Goal: Task Accomplishment & Management: Manage account settings

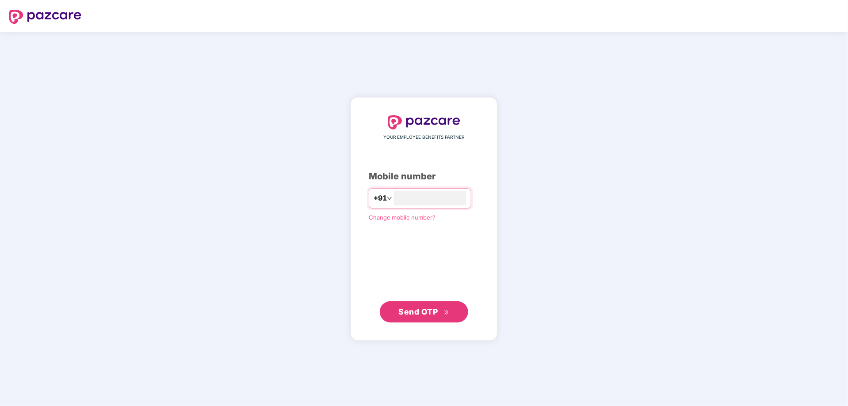
type input "**********"
click at [430, 308] on span "Send OTP" at bounding box center [418, 311] width 39 height 9
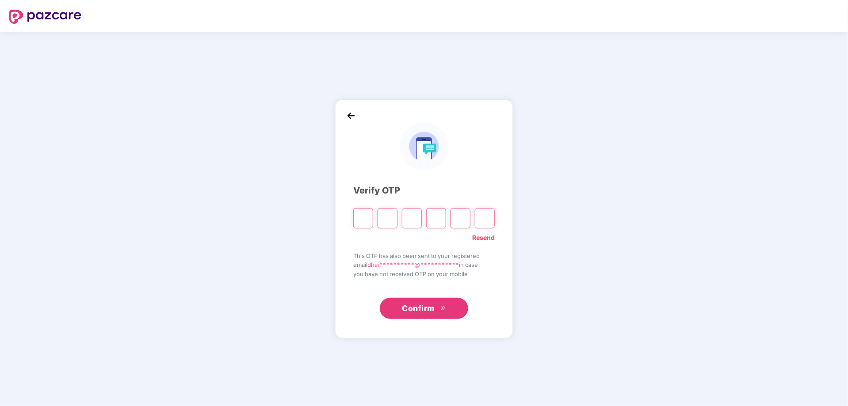
type input "*"
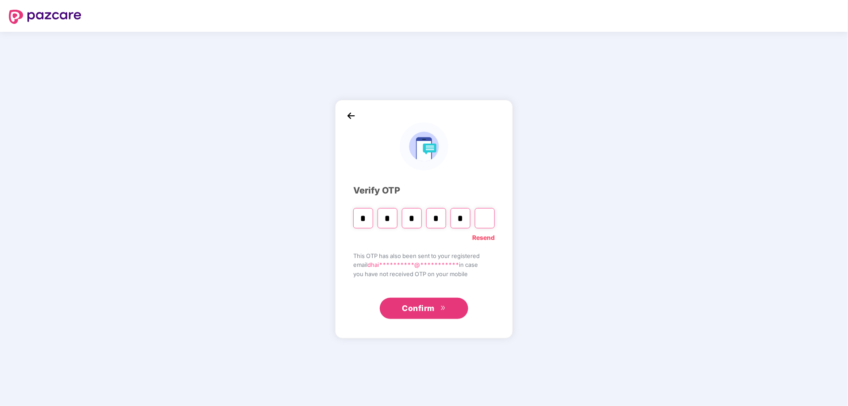
type input "*"
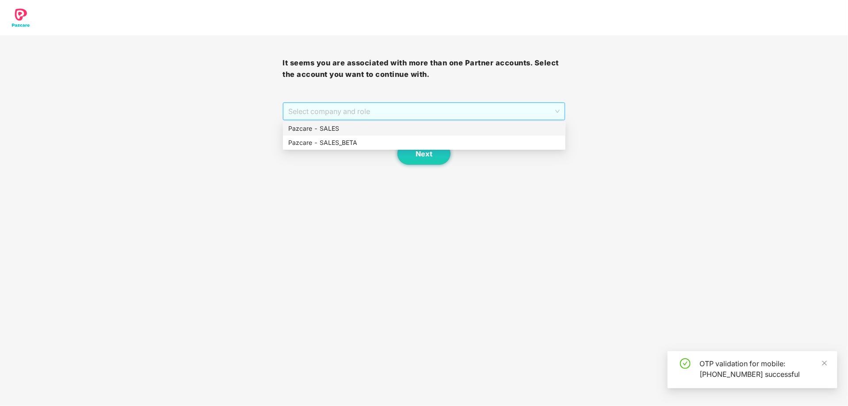
click at [479, 110] on span "Select company and role" at bounding box center [423, 111] width 271 height 17
click at [399, 129] on div "Pazcare - SALES" at bounding box center [424, 129] width 272 height 10
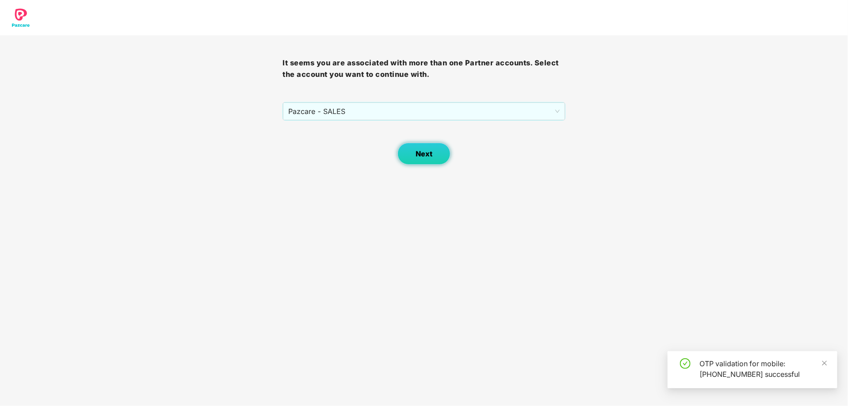
click at [429, 152] on span "Next" at bounding box center [423, 154] width 17 height 8
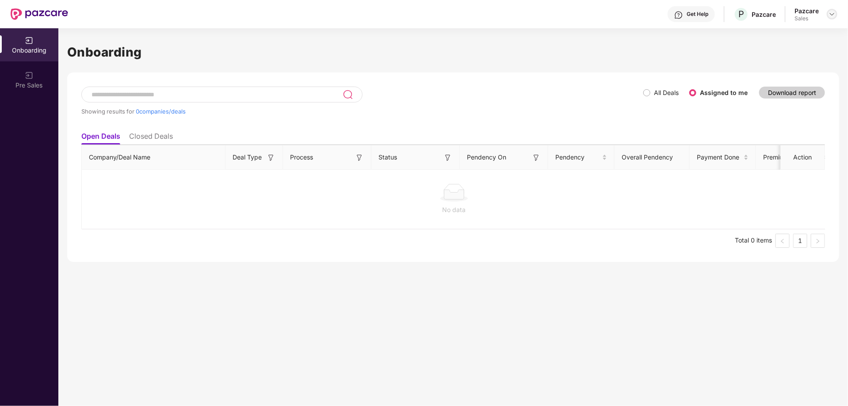
click at [829, 16] on img at bounding box center [831, 14] width 7 height 7
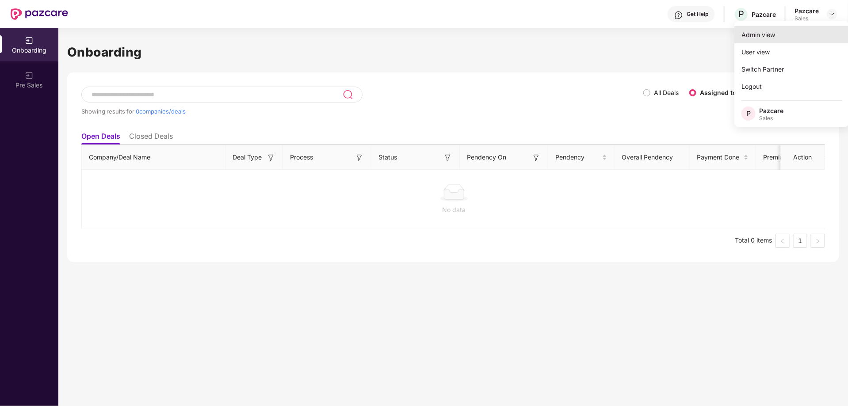
click at [762, 36] on div "Admin view" at bounding box center [791, 34] width 115 height 17
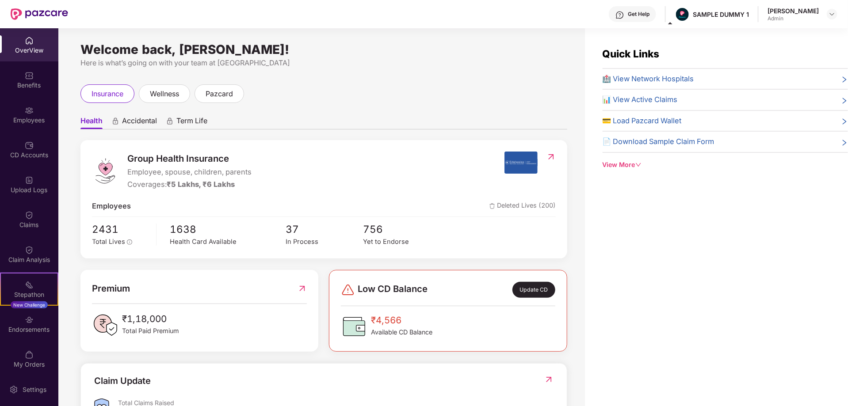
drag, startPoint x: 80, startPoint y: 50, endPoint x: 329, endPoint y: 49, distance: 249.2
click at [329, 49] on div "Welcome back, Dhairya Mohan Shukla! Here is what’s going on with your team at P…" at bounding box center [321, 222] width 526 height 388
drag, startPoint x: 683, startPoint y: 11, endPoint x: 742, endPoint y: 17, distance: 59.5
click at [742, 17] on div "Get Help SAMPLE DUMMY 1 Dhairya Mohan Shukla Admin" at bounding box center [452, 14] width 769 height 28
click at [457, 76] on div "Welcome back, Dhairya Mohan Shukla! Here is what’s going on with your team at P…" at bounding box center [321, 222] width 526 height 388
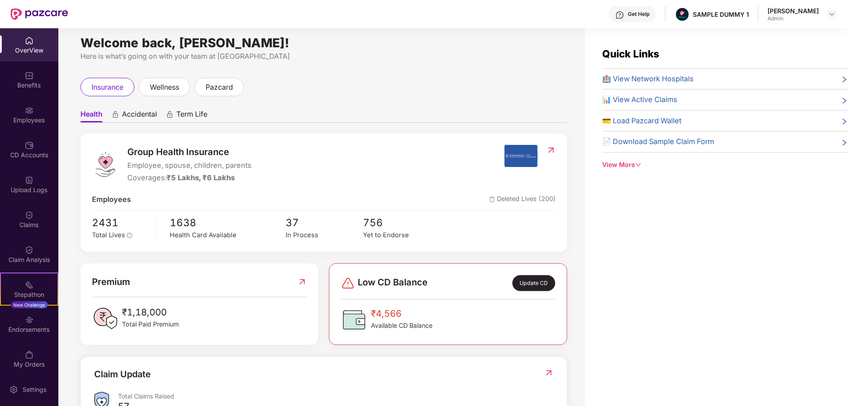
scroll to position [7, 0]
click at [142, 111] on span "Accidental" at bounding box center [139, 115] width 35 height 13
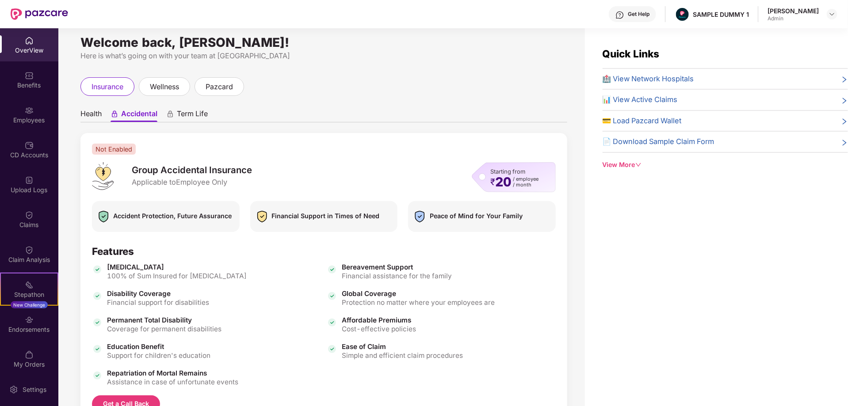
click at [198, 112] on span "Term Life" at bounding box center [192, 115] width 31 height 13
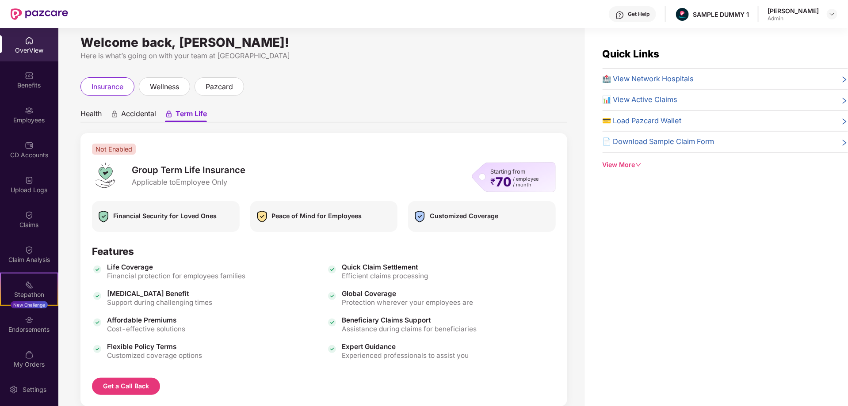
click at [87, 117] on span "Health" at bounding box center [90, 115] width 21 height 13
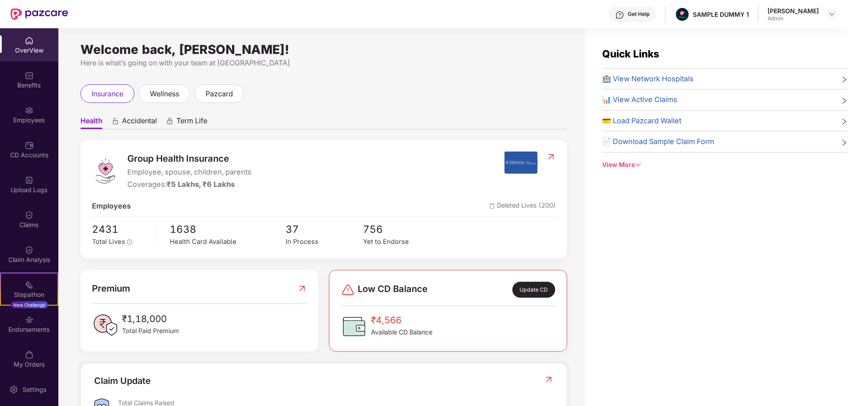
scroll to position [1, 0]
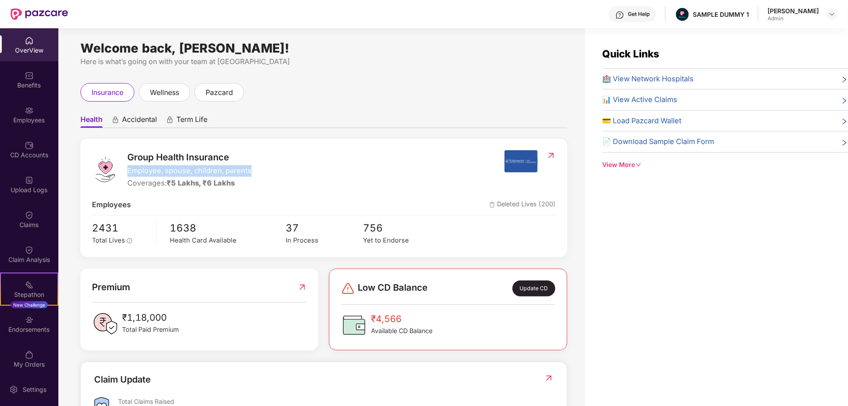
drag, startPoint x: 125, startPoint y: 169, endPoint x: 260, endPoint y: 168, distance: 134.3
click at [260, 168] on div "Group Health Insurance Employee, spouse, children, parents Coverages: ₹5 Lakhs,…" at bounding box center [298, 169] width 412 height 38
click at [313, 160] on div "Group Health Insurance Employee, spouse, children, parents Coverages: ₹5 Lakhs,…" at bounding box center [298, 169] width 412 height 38
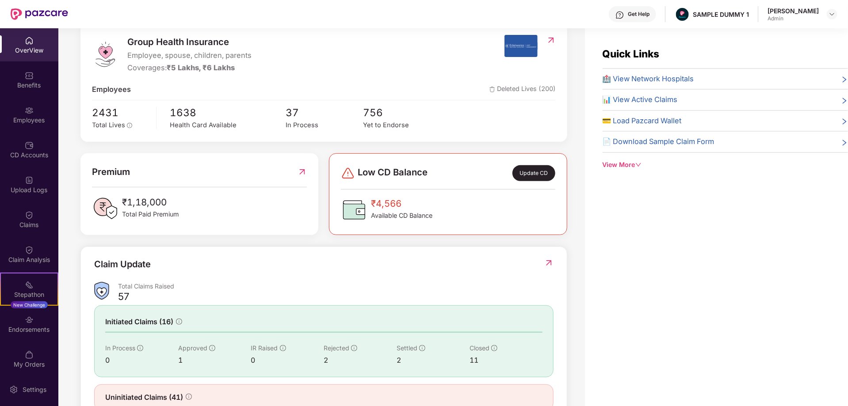
scroll to position [117, 0]
drag, startPoint x: 191, startPoint y: 201, endPoint x: 118, endPoint y: 201, distance: 72.5
click at [118, 201] on div "₹1,18,000 Total Paid Premium" at bounding box center [199, 208] width 215 height 27
drag, startPoint x: 411, startPoint y: 194, endPoint x: 368, endPoint y: 199, distance: 43.2
click at [368, 199] on div "Low CD Balance Update CD ₹4,566 Available CD Balance" at bounding box center [448, 194] width 214 height 58
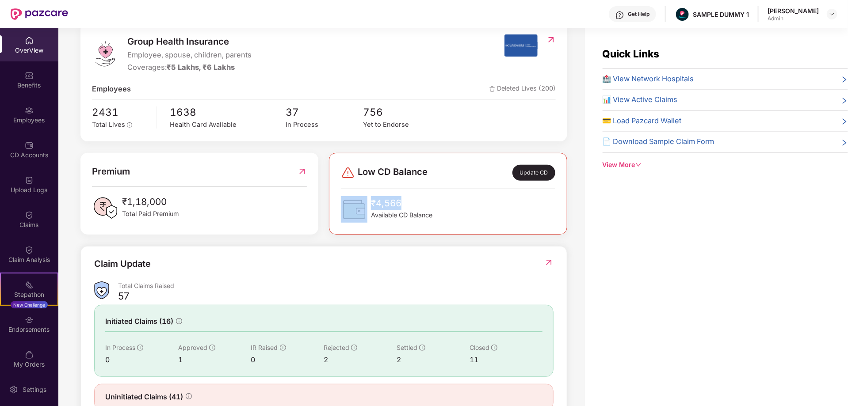
scroll to position [146, 0]
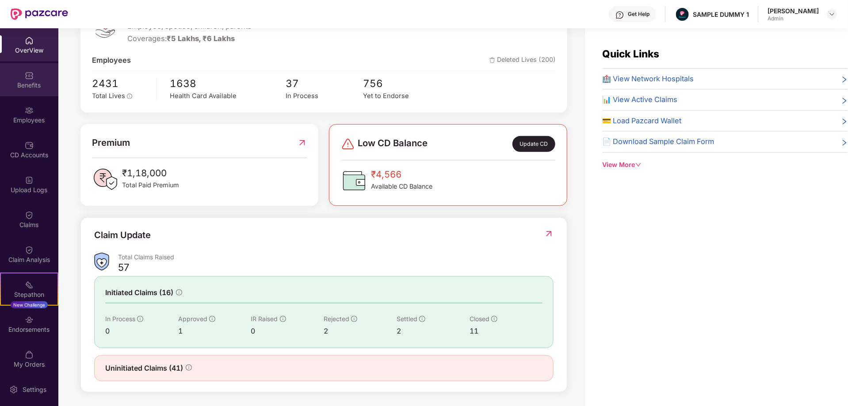
click at [28, 86] on div "Benefits" at bounding box center [29, 85] width 58 height 9
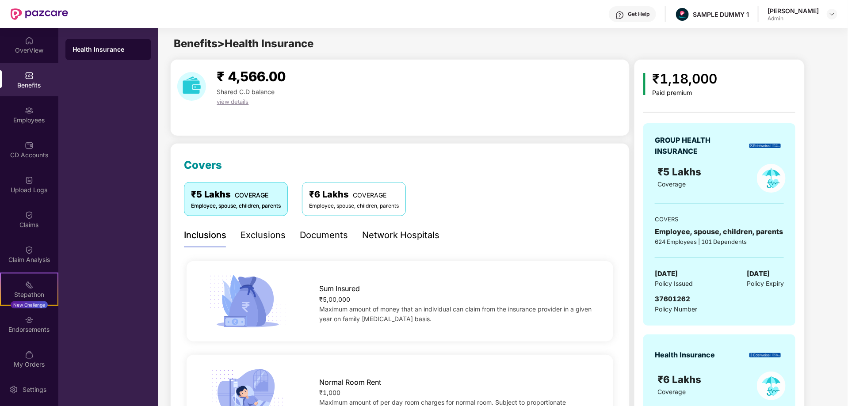
scroll to position [27, 0]
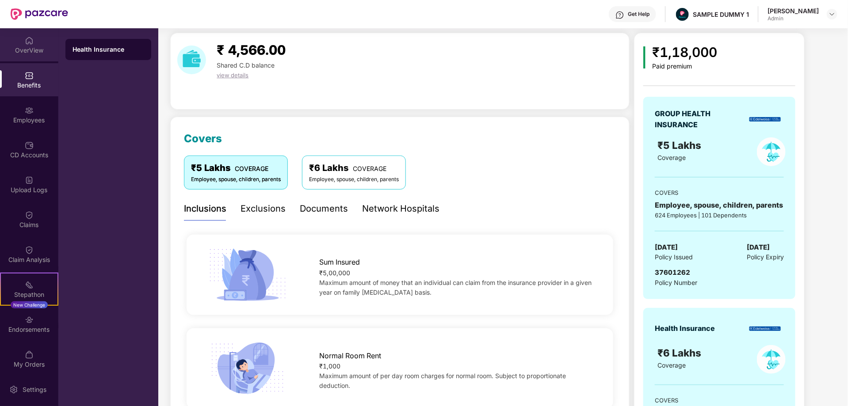
click at [24, 49] on div "OverView" at bounding box center [29, 50] width 58 height 9
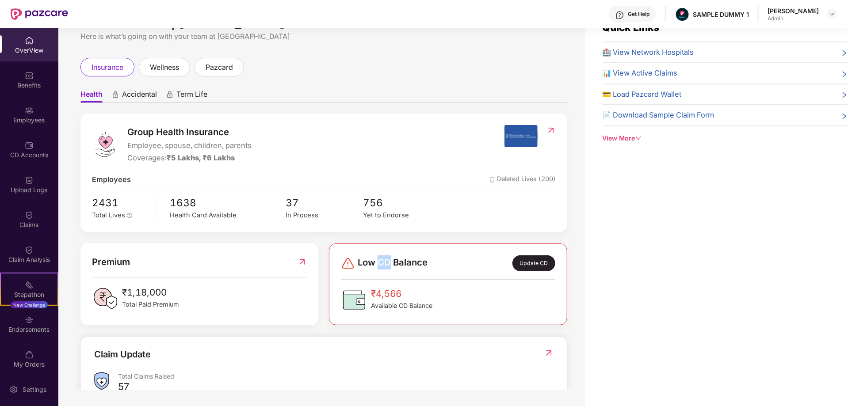
drag, startPoint x: 380, startPoint y: 262, endPoint x: 392, endPoint y: 262, distance: 11.0
click at [392, 262] on span "Low CD Balance" at bounding box center [392, 263] width 70 height 16
click at [25, 79] on img at bounding box center [29, 75] width 9 height 9
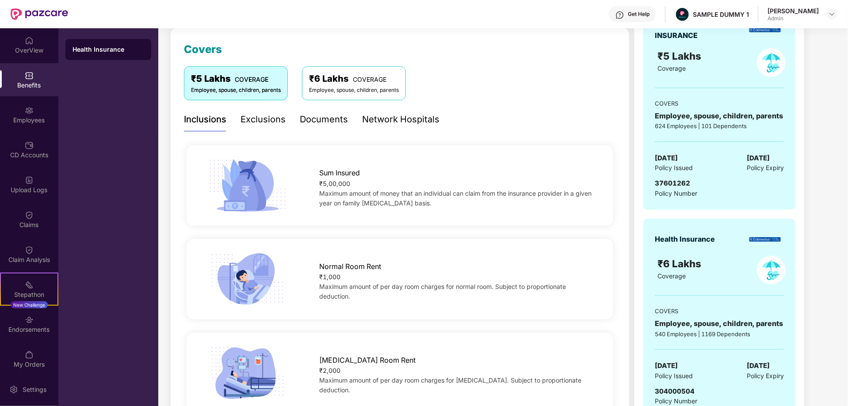
scroll to position [41, 0]
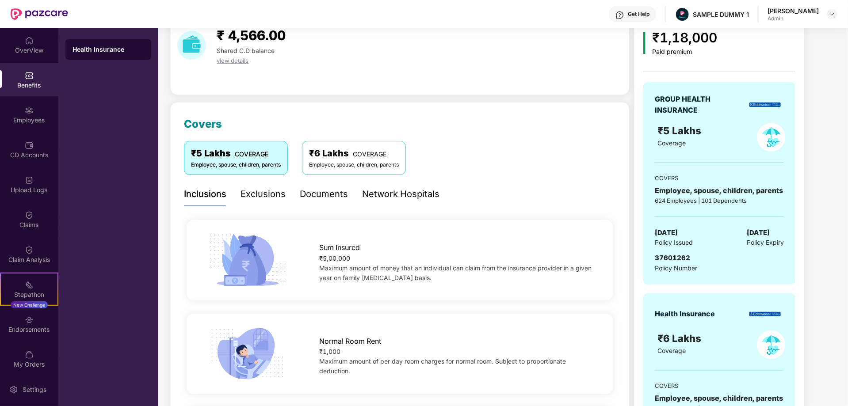
click at [264, 197] on div "Exclusions" at bounding box center [262, 194] width 45 height 14
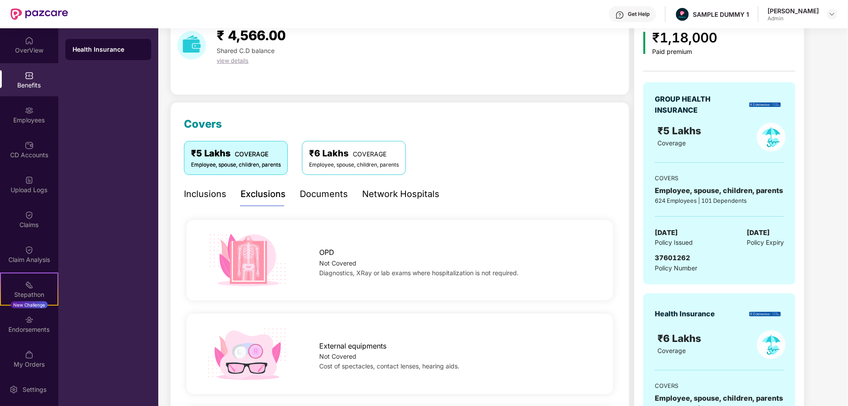
scroll to position [63, 0]
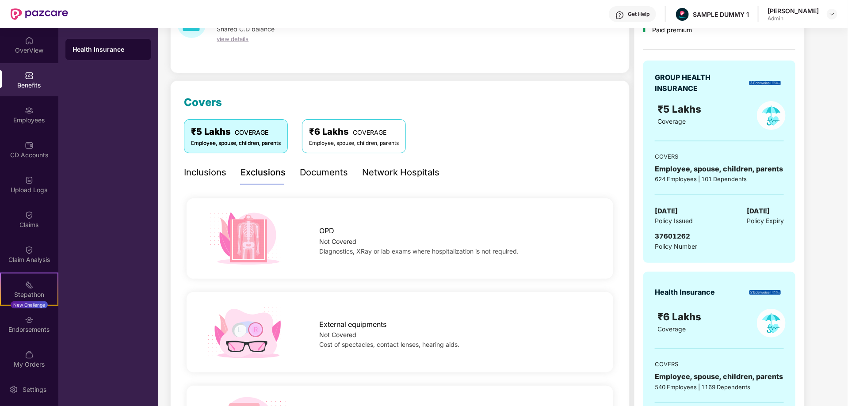
click at [324, 175] on div "Documents" at bounding box center [324, 173] width 48 height 14
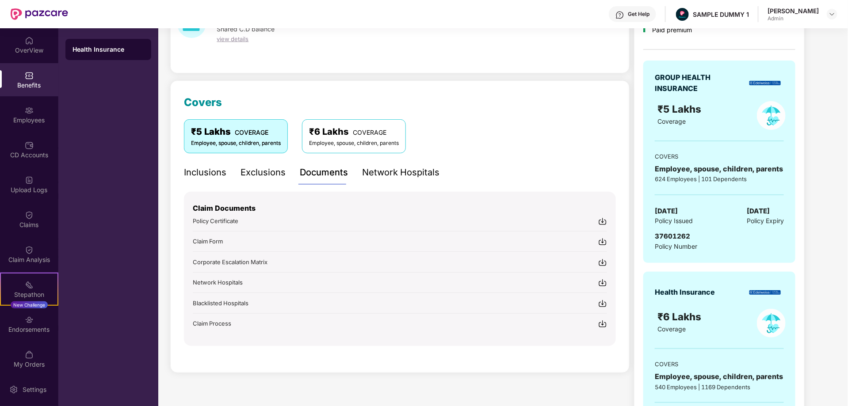
click at [396, 175] on div "Network Hospitals" at bounding box center [400, 173] width 77 height 14
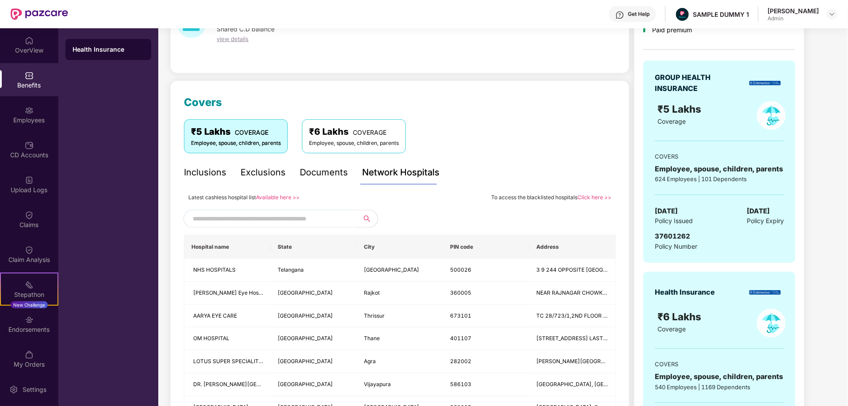
click at [280, 216] on input "text" at bounding box center [268, 218] width 151 height 13
click at [28, 118] on div "Employees" at bounding box center [29, 120] width 58 height 9
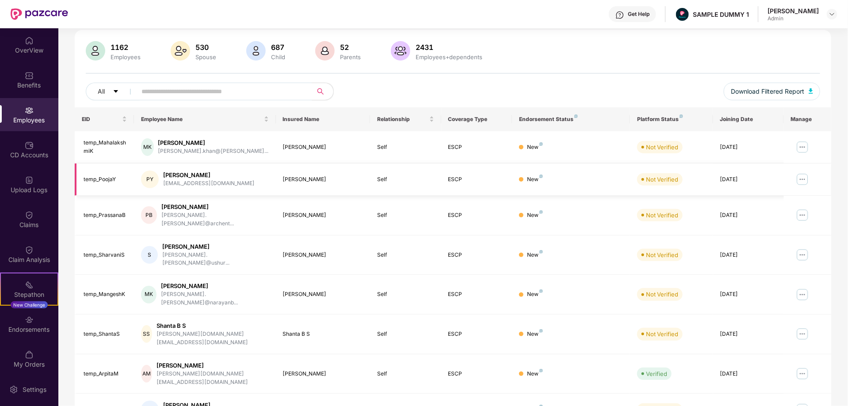
scroll to position [0, 0]
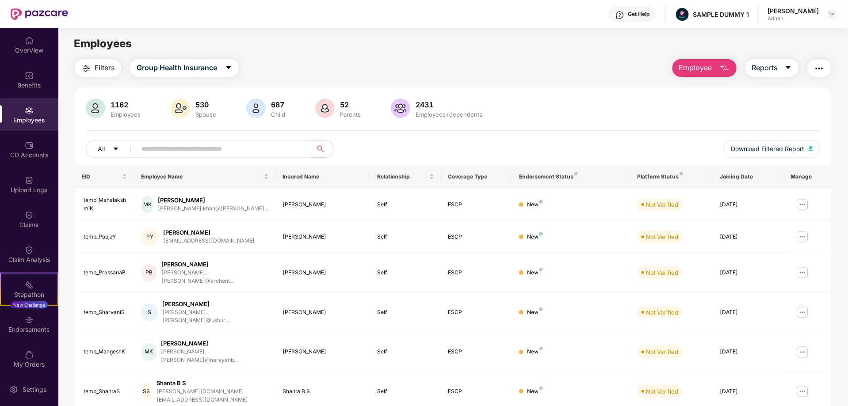
click at [703, 65] on span "Employee" at bounding box center [695, 67] width 33 height 11
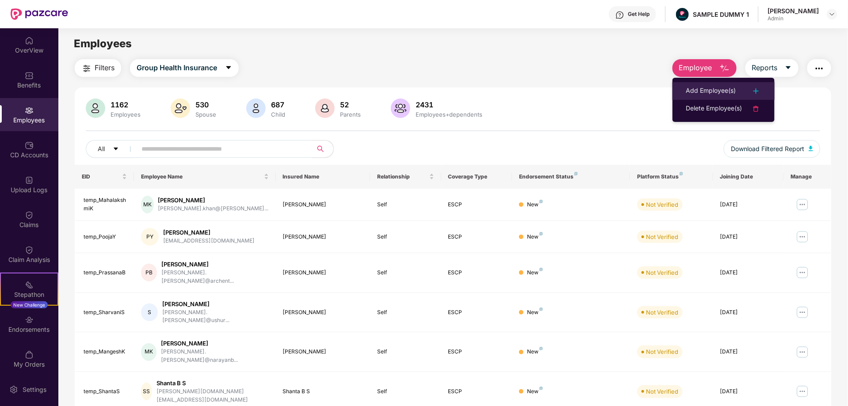
click at [708, 90] on div "Add Employee(s)" at bounding box center [710, 91] width 50 height 11
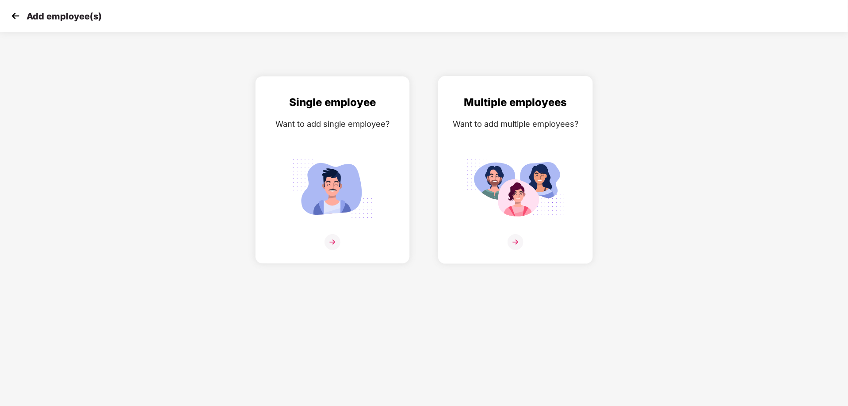
click at [508, 131] on div "Multiple employees Want to add multiple employees?" at bounding box center [515, 177] width 136 height 167
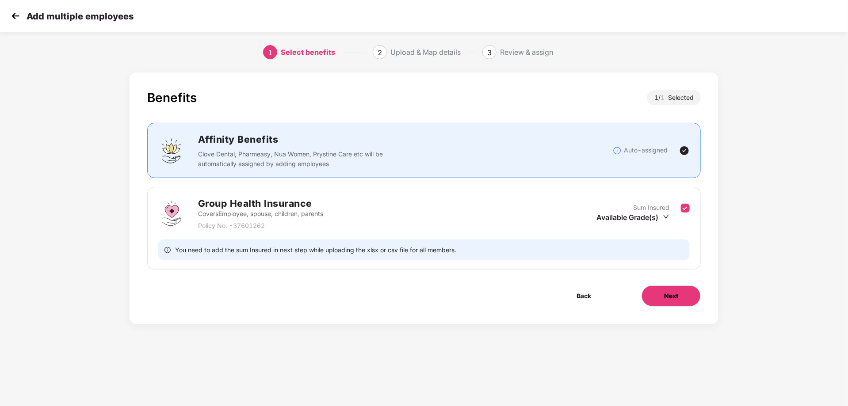
click at [664, 297] on span "Next" at bounding box center [671, 296] width 14 height 10
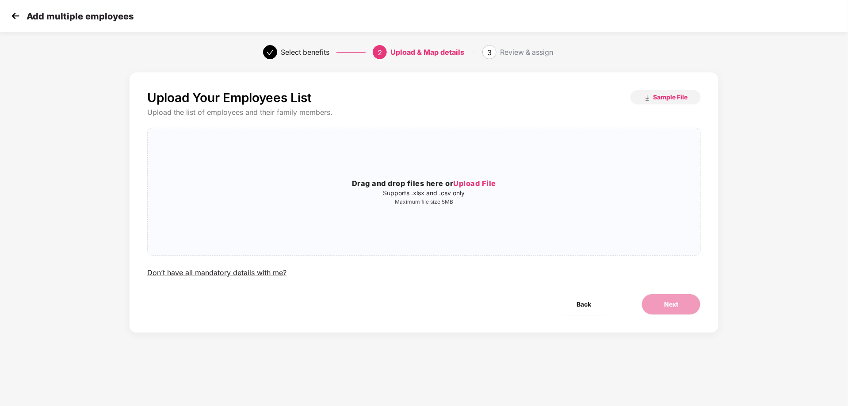
click at [15, 16] on img at bounding box center [15, 15] width 13 height 13
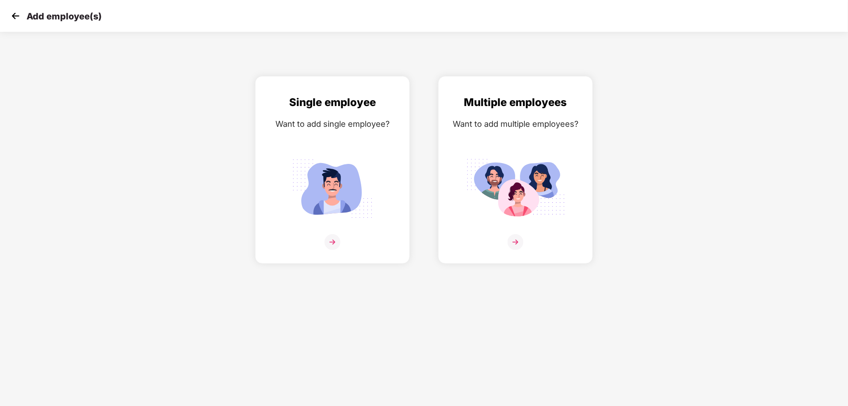
click at [15, 16] on img at bounding box center [15, 15] width 13 height 13
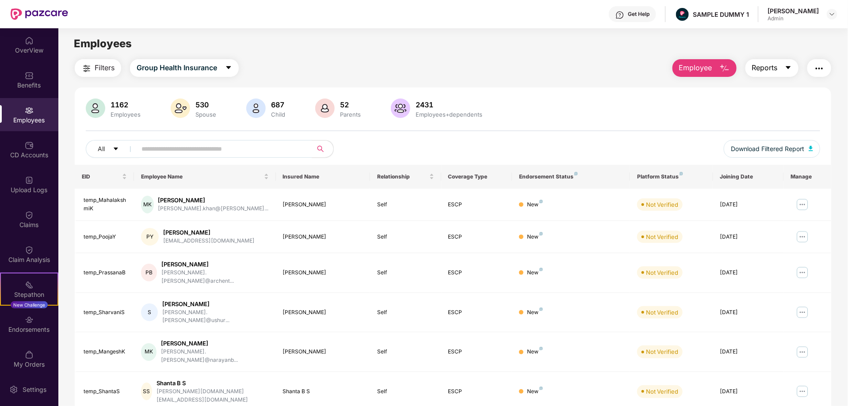
click at [780, 72] on button "Reports" at bounding box center [771, 68] width 53 height 18
click at [822, 69] on img "button" at bounding box center [819, 68] width 11 height 11
click at [30, 148] on img at bounding box center [29, 145] width 9 height 9
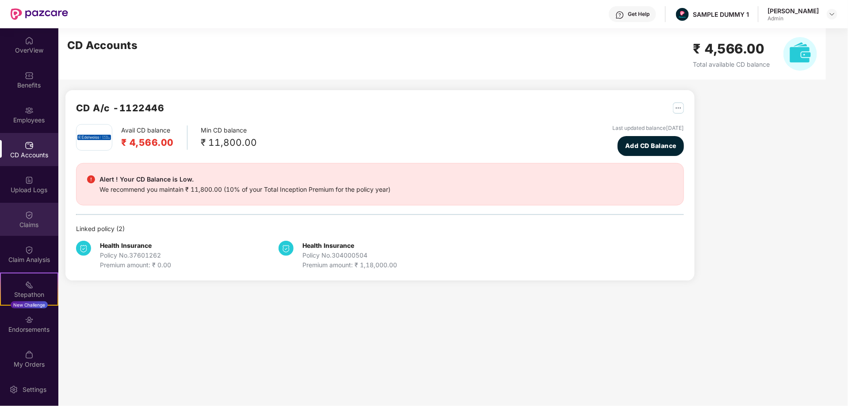
click at [29, 220] on div "Claims" at bounding box center [29, 219] width 58 height 33
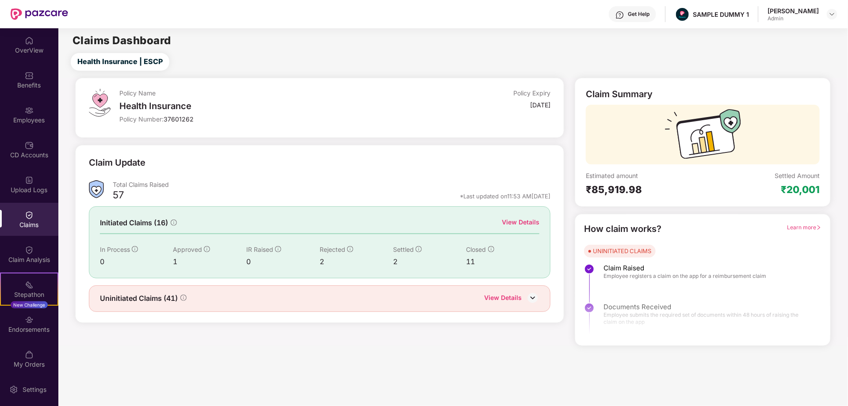
click at [520, 224] on div "View Details" at bounding box center [521, 222] width 38 height 10
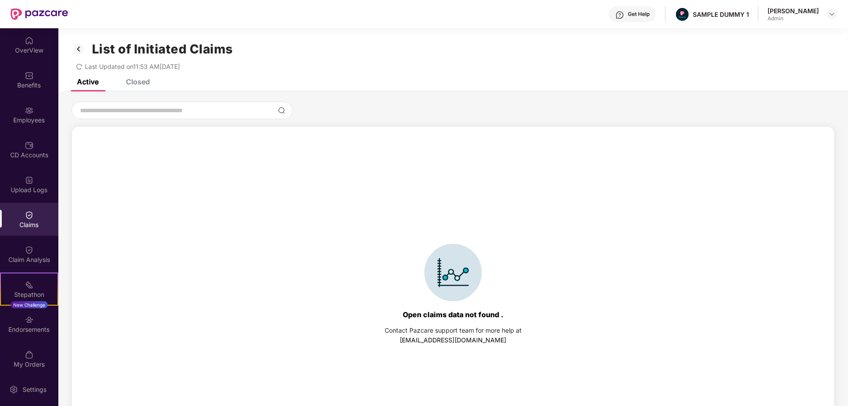
click at [136, 82] on div "Closed" at bounding box center [138, 81] width 24 height 9
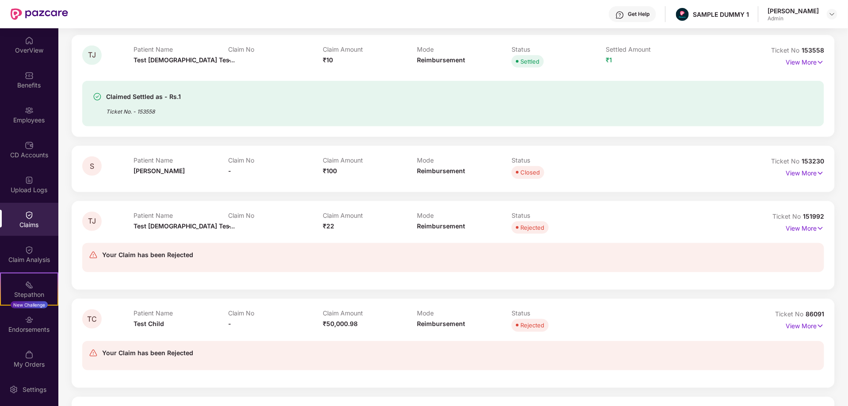
scroll to position [244, 0]
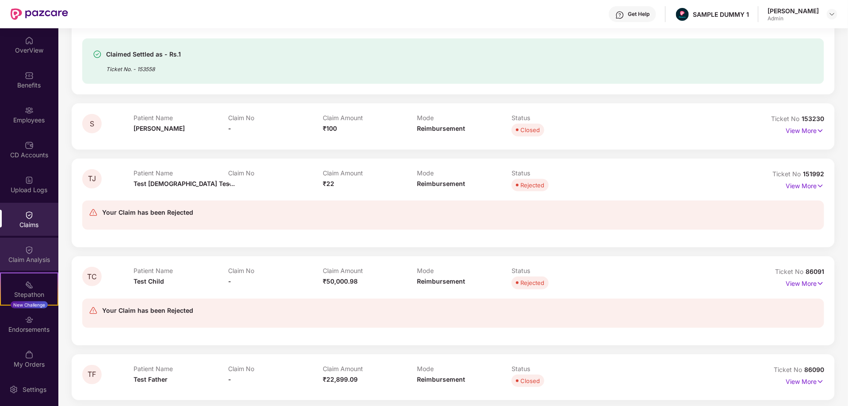
click at [31, 254] on img at bounding box center [29, 250] width 9 height 9
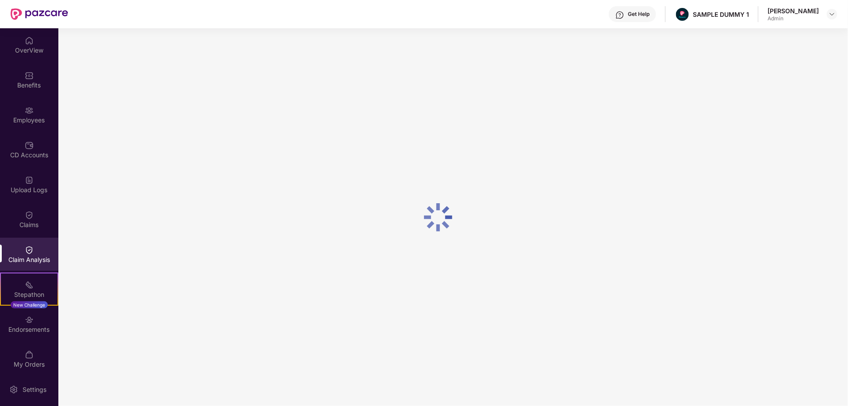
scroll to position [0, 0]
click at [627, 13] on div "Get Help" at bounding box center [638, 14] width 22 height 7
